Goal: Download file/media

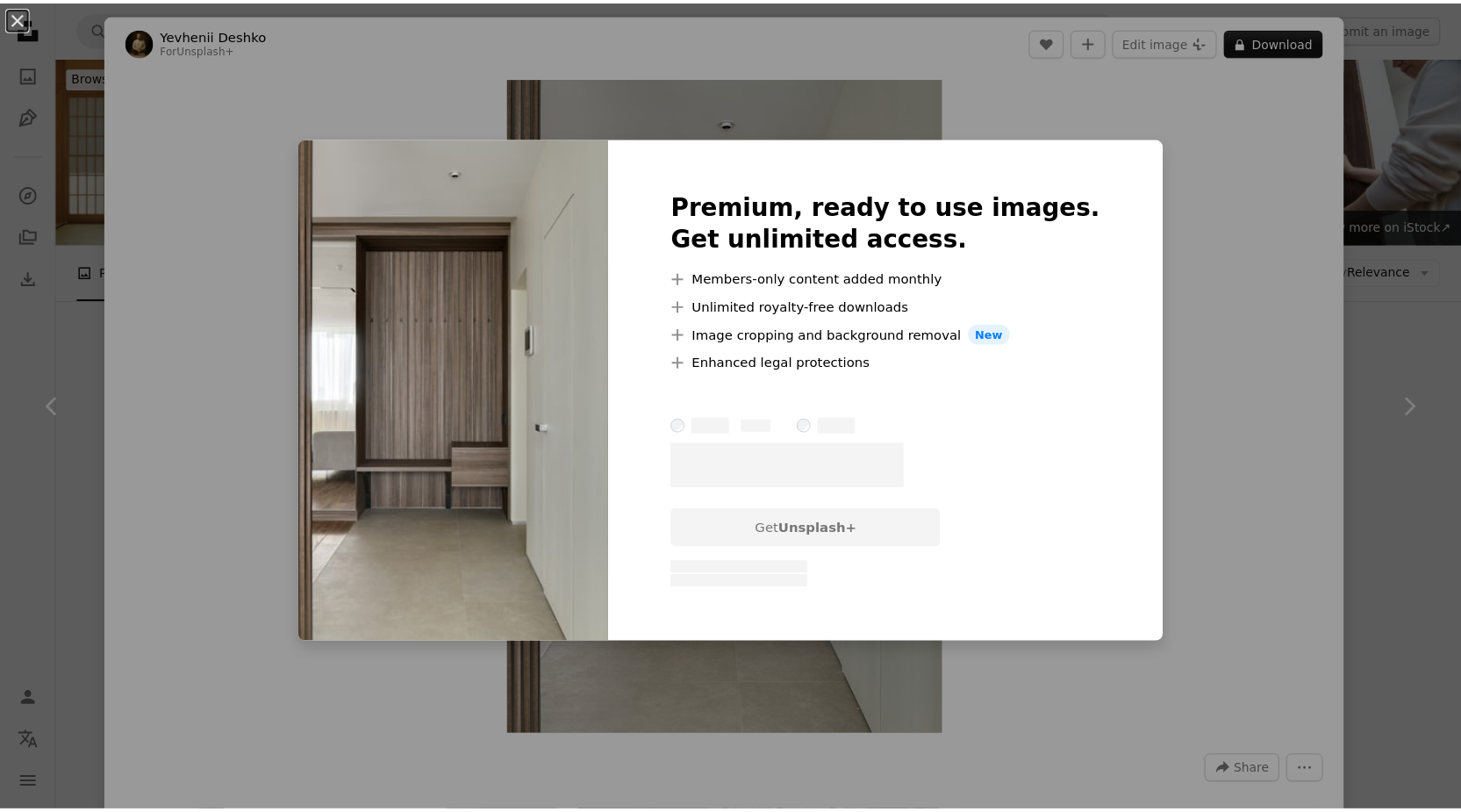
scroll to position [351, 0]
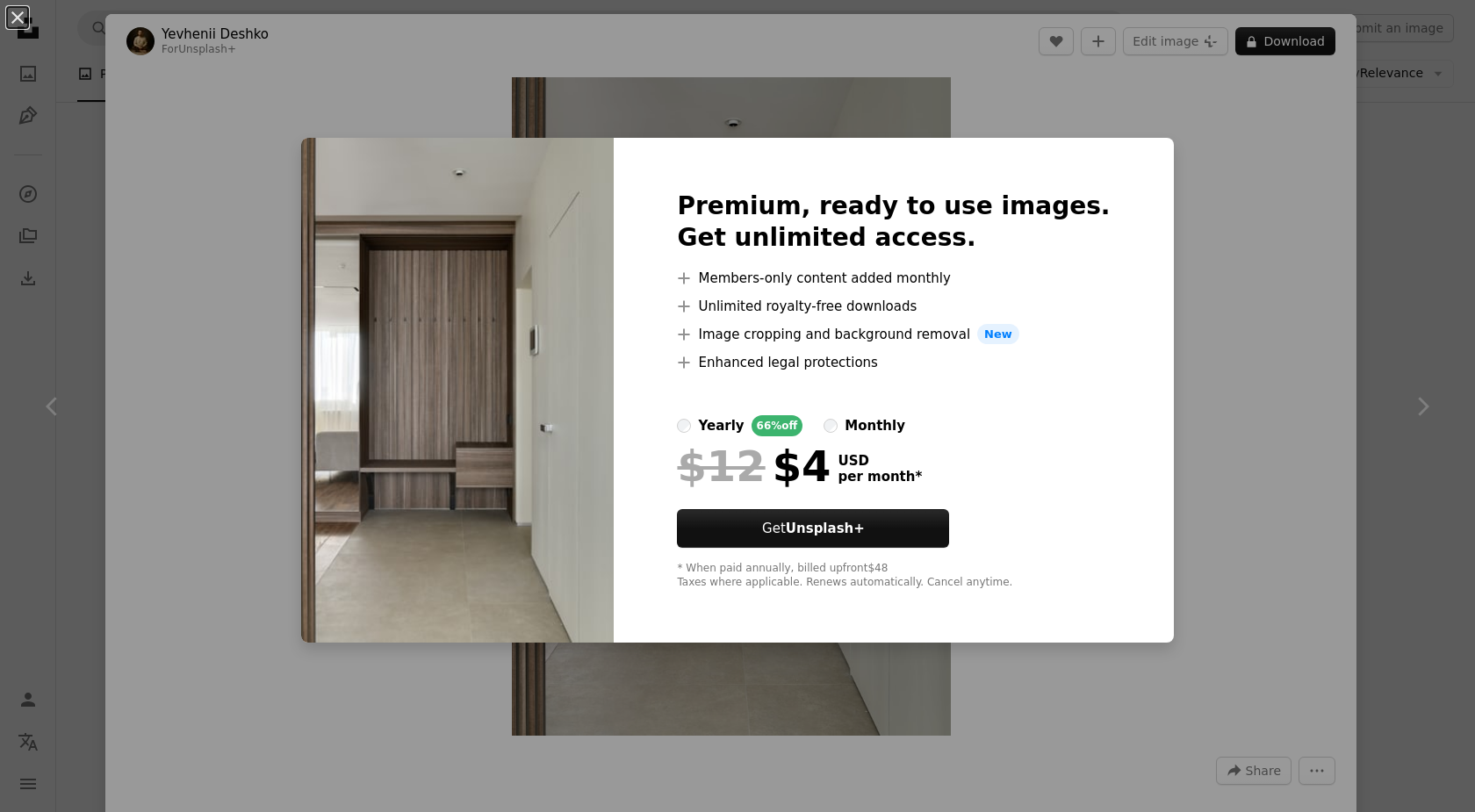
click at [1234, 313] on div "An X shape Premium, ready to use images. Get unlimited access. A plus sign Memb…" at bounding box center [737, 406] width 1475 height 812
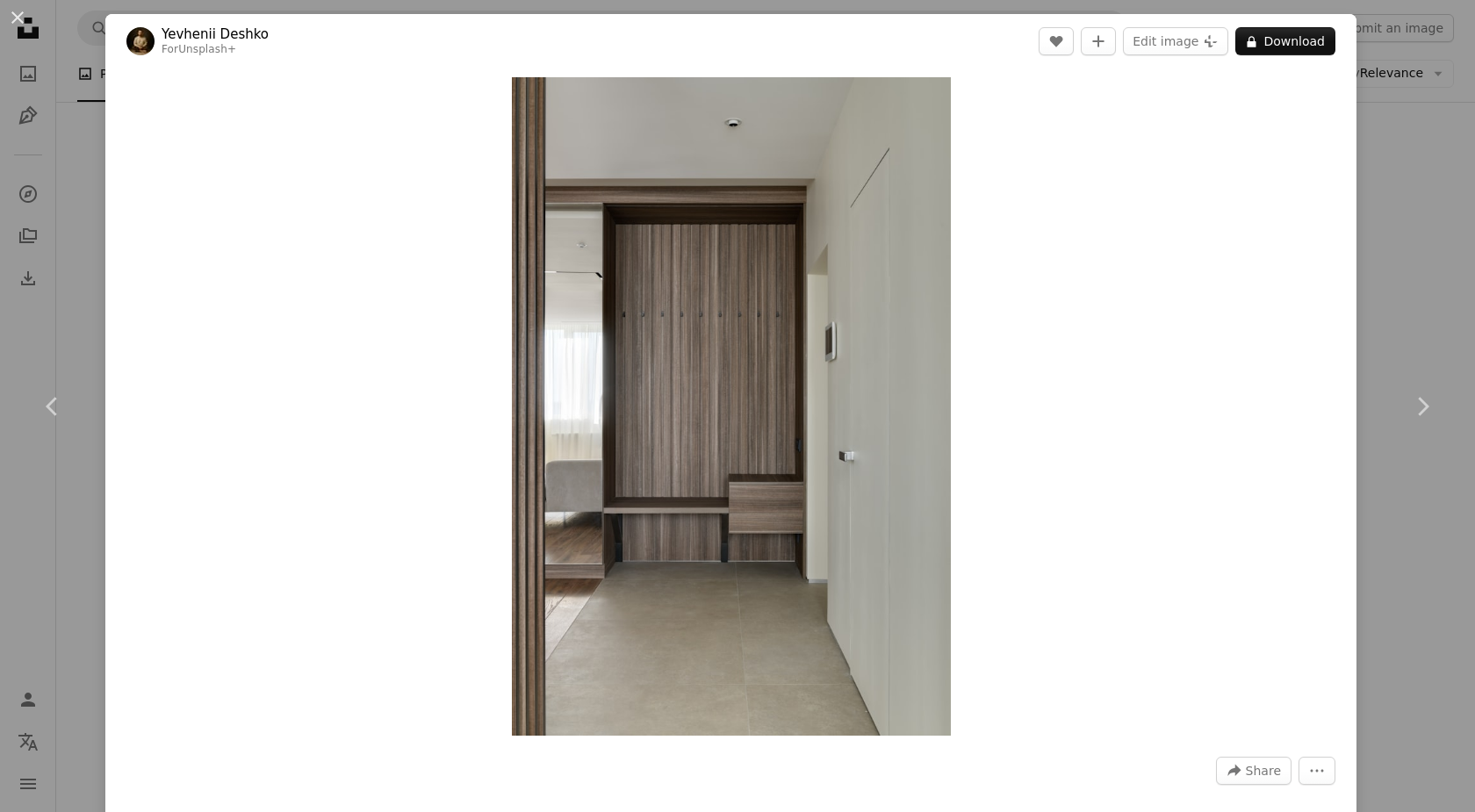
click at [1413, 147] on div "An X shape Chevron left Chevron right Yevhenii Deshko For Unsplash+ A heart A p…" at bounding box center [737, 406] width 1475 height 812
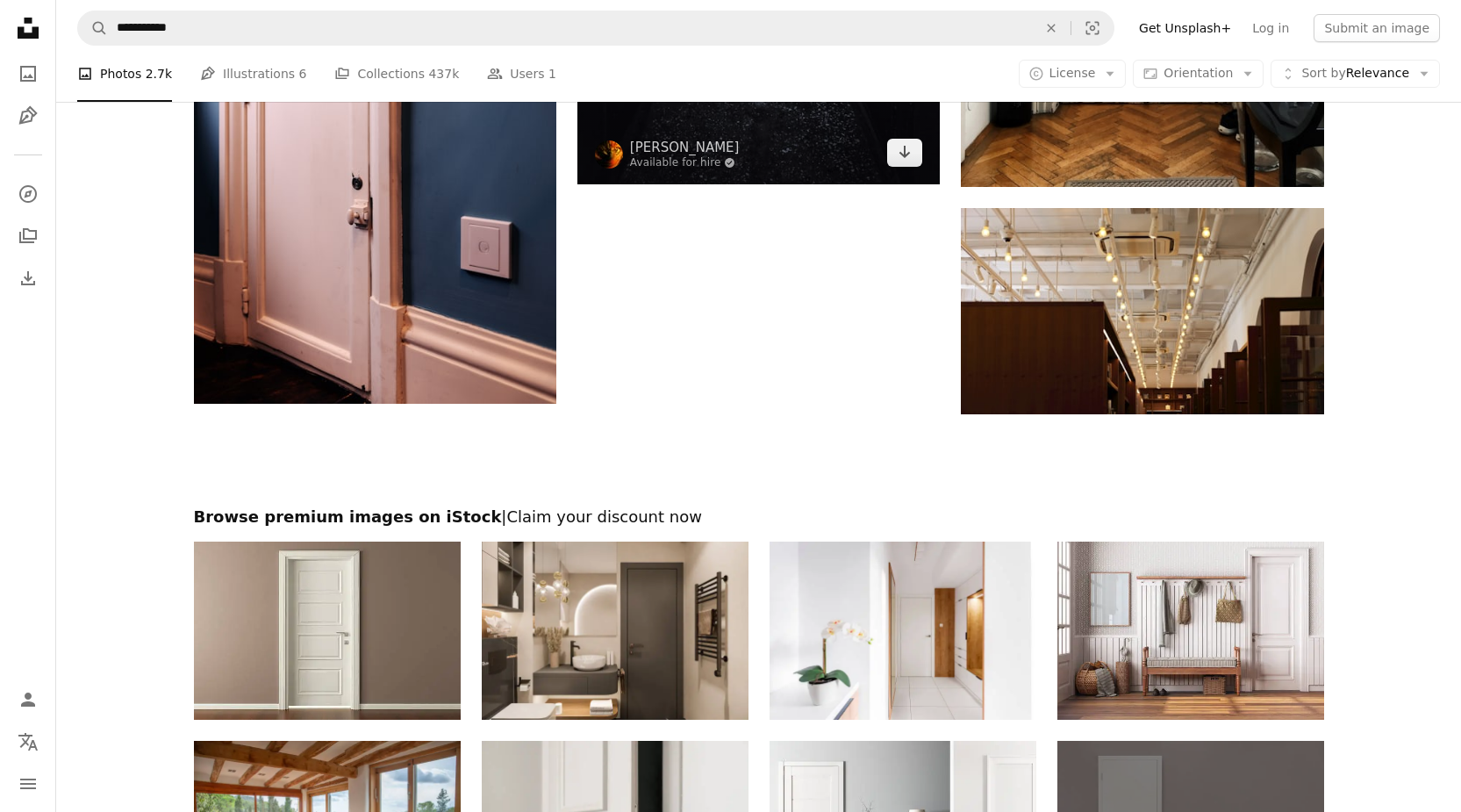
scroll to position [3071, 0]
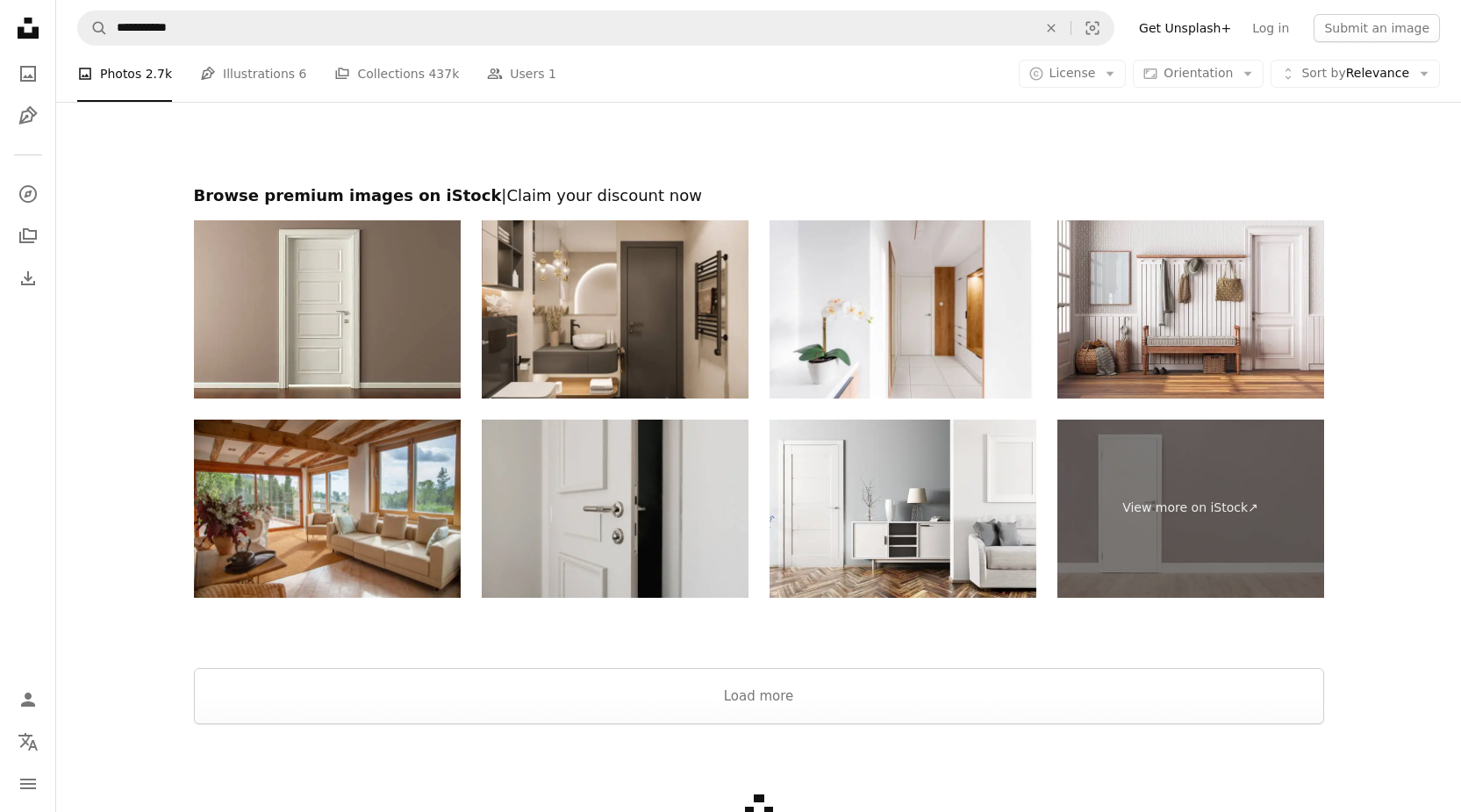
click at [532, 531] on img at bounding box center [615, 508] width 267 height 179
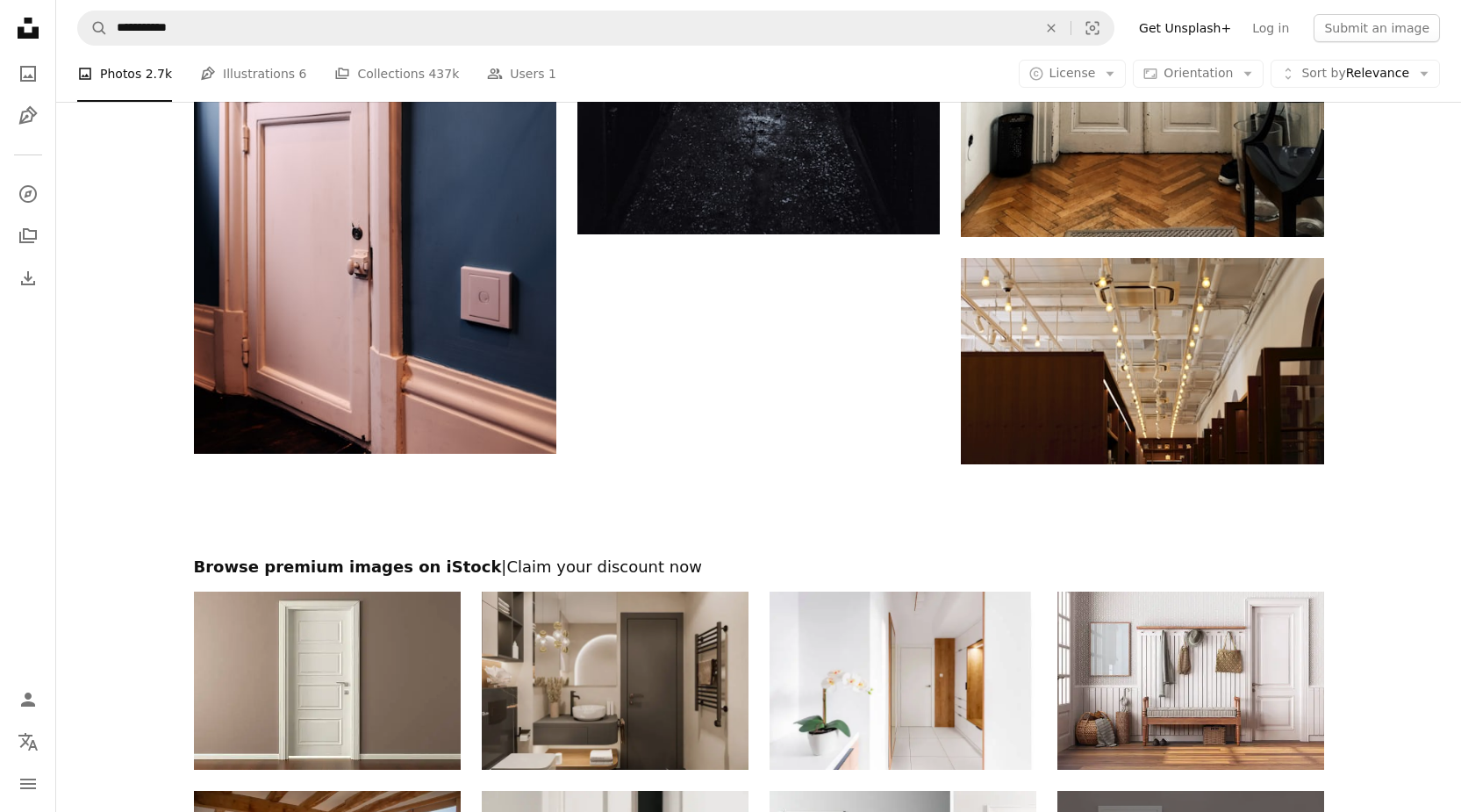
scroll to position [2457, 0]
